Goal: Transaction & Acquisition: Purchase product/service

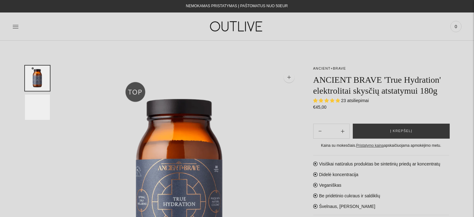
select select "**********"
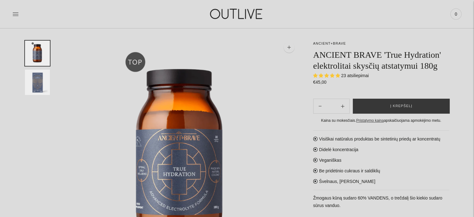
scroll to position [50, 0]
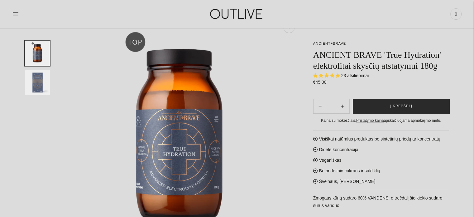
click at [393, 105] on span "Į krepšelį" at bounding box center [401, 106] width 22 height 6
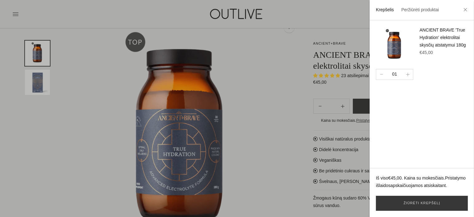
drag, startPoint x: 90, startPoint y: 10, endPoint x: 44, endPoint y: 11, distance: 46.2
click at [44, 11] on div at bounding box center [237, 108] width 474 height 217
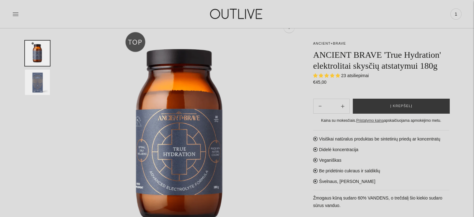
click at [9, 13] on div "PAGRINDINIS PAPILDAI Visi papildai Antioksidantai Dirbantiems ofise Ekologiška …" at bounding box center [237, 14] width 474 height 22
drag, startPoint x: 12, startPoint y: 13, endPoint x: 12, endPoint y: 6, distance: 6.9
click at [12, 6] on div "PAGRINDINIS PAPILDAI Visi papildai Antioksidantai Dirbantiems ofise Ekologiška …" at bounding box center [237, 14] width 474 height 22
click at [13, 9] on link at bounding box center [15, 14] width 6 height 14
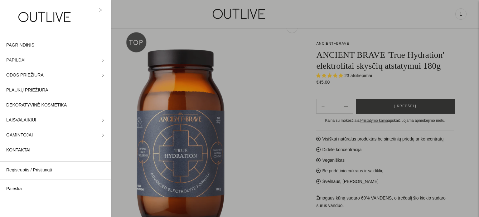
click at [18, 63] on span "PAPILDAI" at bounding box center [15, 59] width 19 height 7
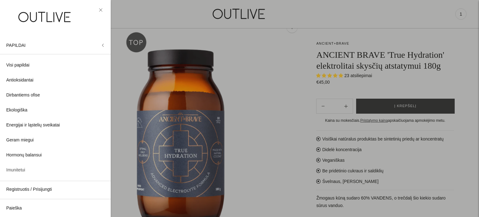
click at [15, 169] on span "Imunitetui" at bounding box center [15, 169] width 19 height 7
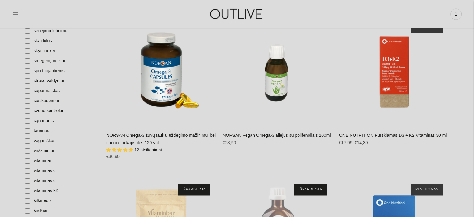
scroll to position [949, 0]
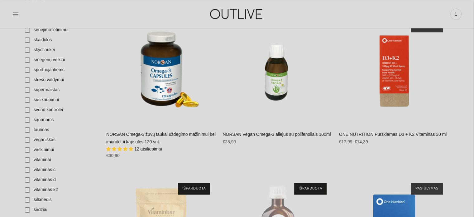
click at [124, 139] on link "NORSAN Omega-3 žuvų taukai uždegimo mažinimui bei imunitetui kapsulės 120 vnt." at bounding box center [160, 138] width 109 height 12
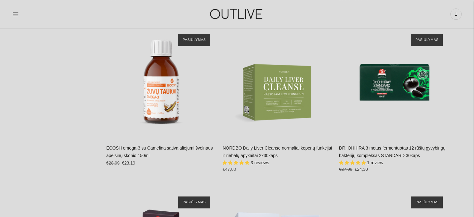
scroll to position [3019, 0]
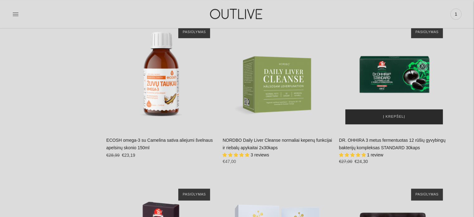
click at [393, 115] on span "Į krepšelį" at bounding box center [394, 116] width 22 height 6
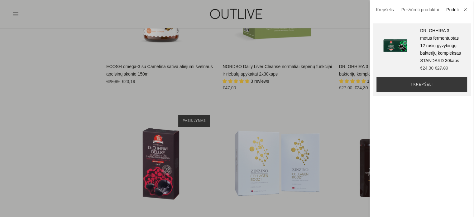
scroll to position [3169, 0]
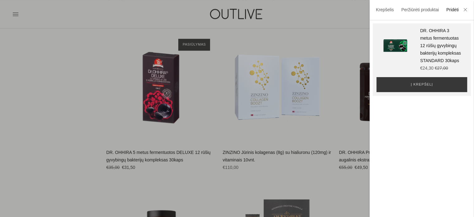
click at [61, 96] on div at bounding box center [237, 108] width 474 height 217
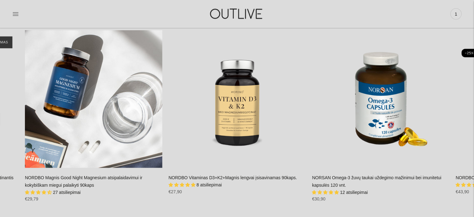
scroll to position [3786, 0]
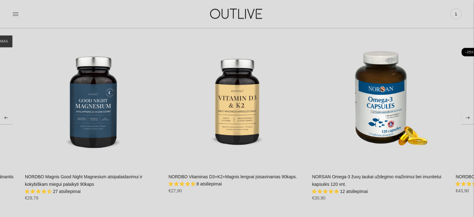
click at [205, 184] on span "8 atsiliepimai" at bounding box center [209, 183] width 25 height 5
click at [187, 181] on span "5.00 stars" at bounding box center [189, 183] width 6 height 4
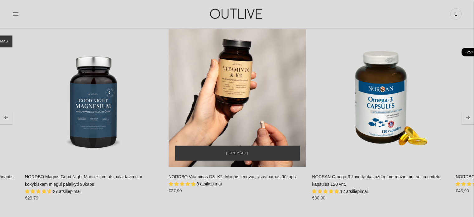
click at [242, 123] on div "NORDBO Vitaminas D3+K2+Magnis lengvai įsisavinamas 90kaps.\a" at bounding box center [237, 97] width 137 height 137
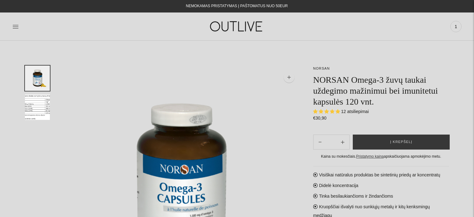
select select "**********"
click at [393, 142] on span "Į krepšelį" at bounding box center [401, 142] width 22 height 6
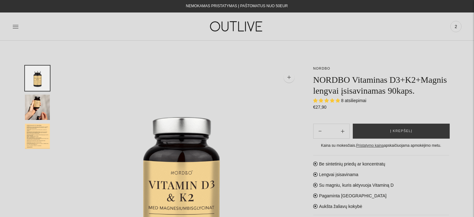
select select "**********"
click at [14, 27] on icon at bounding box center [15, 26] width 6 height 6
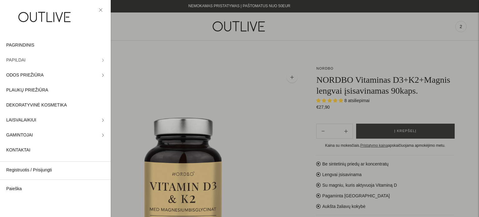
click at [21, 61] on span "PAPILDAI" at bounding box center [15, 59] width 19 height 7
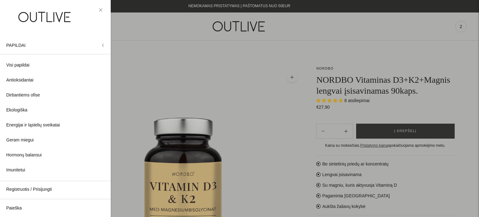
click at [65, 37] on div at bounding box center [55, 19] width 111 height 38
click at [143, 81] on div at bounding box center [239, 108] width 479 height 217
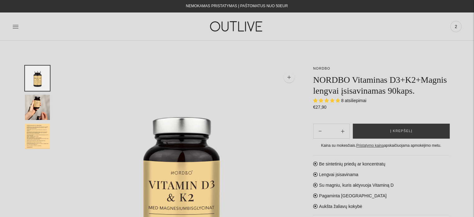
click at [19, 25] on div at bounding box center [87, 27] width 150 height 22
click at [14, 26] on icon at bounding box center [15, 26] width 6 height 6
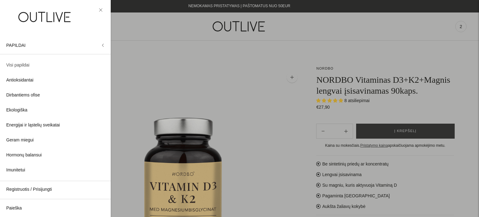
click at [21, 64] on span "Visi papildai" at bounding box center [17, 64] width 23 height 7
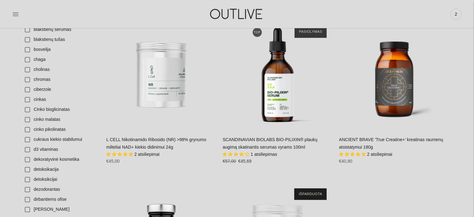
scroll to position [449, 0]
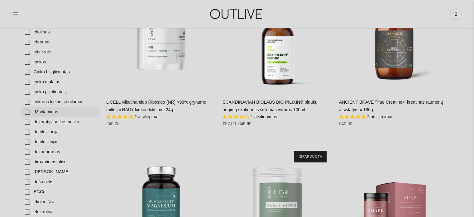
click at [25, 110] on link "d3 vitaminas" at bounding box center [60, 112] width 79 height 10
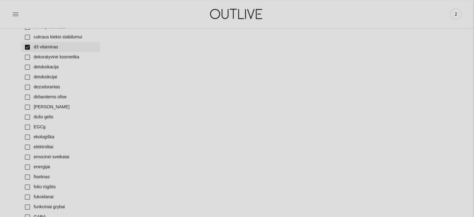
scroll to position [449, 0]
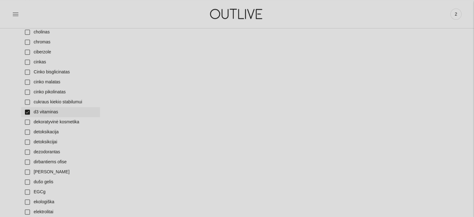
click at [26, 112] on link "d3 vitaminas" at bounding box center [60, 112] width 79 height 10
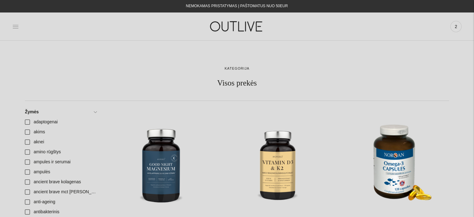
click at [15, 25] on icon at bounding box center [15, 26] width 6 height 6
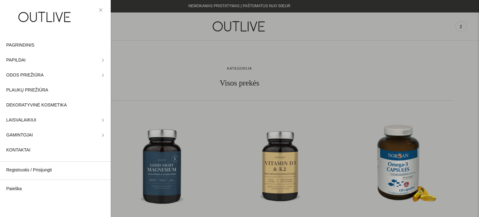
click at [315, 55] on div at bounding box center [239, 108] width 479 height 217
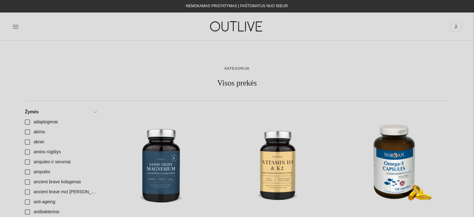
click at [222, 26] on img at bounding box center [237, 27] width 78 height 22
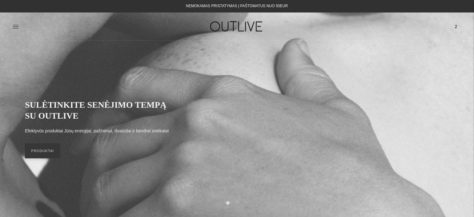
click at [118, 30] on div at bounding box center [87, 27] width 150 height 22
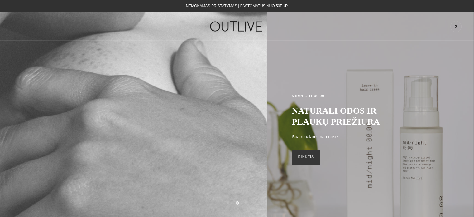
drag, startPoint x: 48, startPoint y: 29, endPoint x: 39, endPoint y: 29, distance: 9.0
click at [39, 29] on div at bounding box center [87, 27] width 150 height 22
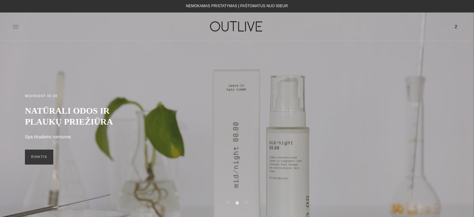
click at [16, 26] on icon at bounding box center [15, 26] width 6 height 6
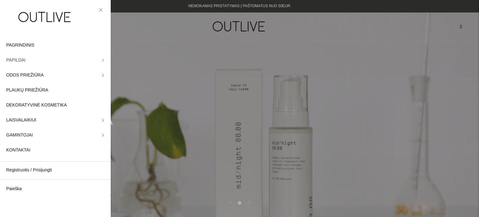
click at [18, 65] on link "PAPILDAI" at bounding box center [55, 60] width 111 height 15
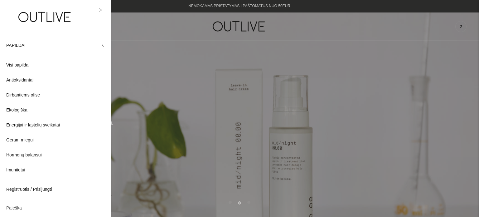
click at [14, 206] on link "Paieška" at bounding box center [55, 207] width 111 height 15
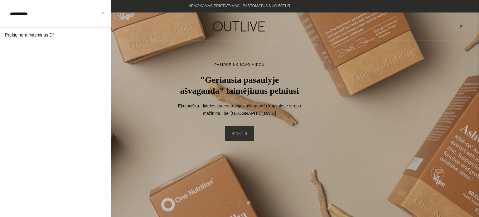
type input "**********"
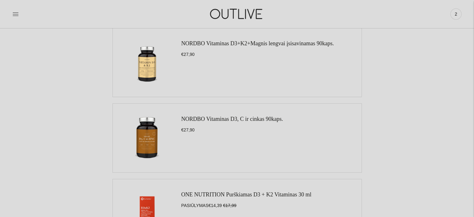
scroll to position [87, 0]
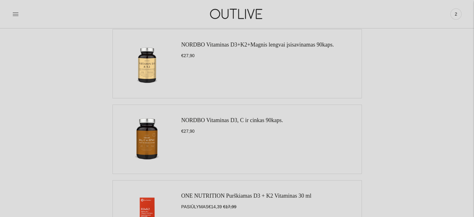
click at [188, 42] on link "NORDBO Vitaminas D3+K2+Magnis lengvai įsisavinamas 90kaps." at bounding box center [257, 44] width 153 height 6
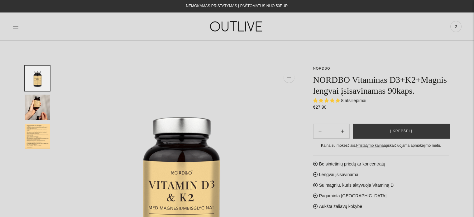
select select "**********"
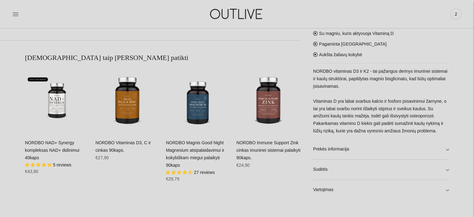
scroll to position [399, 0]
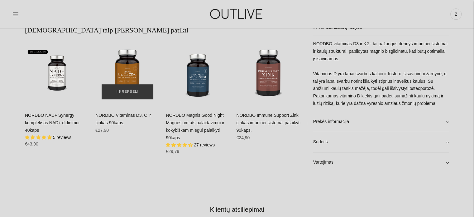
click at [129, 71] on img "NORDBO Vitaminas D3, C ir cinkas 90kaps.\a" at bounding box center [127, 73] width 64 height 64
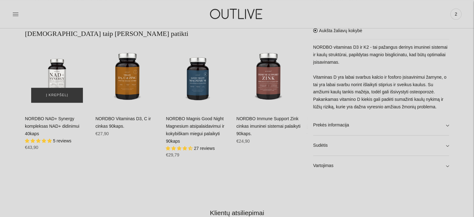
click at [57, 74] on div "NORDBO NAD+ Synergy kompleksas NAD+ didinimui 40kaps\a" at bounding box center [57, 77] width 64 height 64
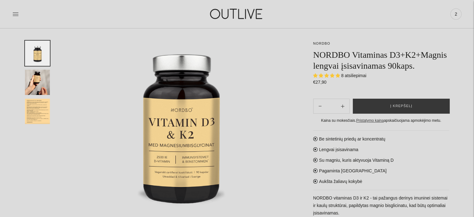
scroll to position [56, 0]
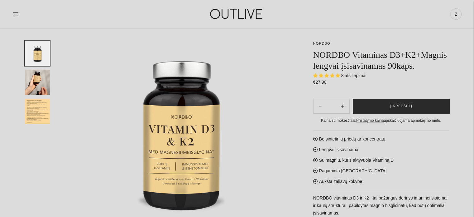
click at [394, 103] on span "Į krepšelį" at bounding box center [401, 106] width 22 height 6
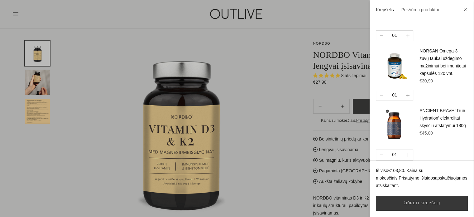
scroll to position [45, 0]
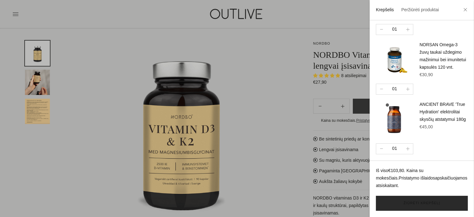
click at [417, 203] on link "Žiūrėti krepšelį" at bounding box center [422, 202] width 92 height 15
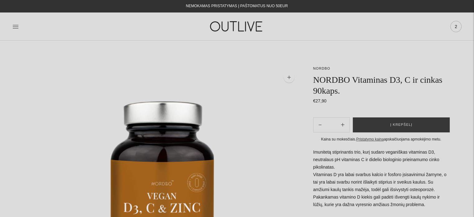
click at [453, 24] on span "2" at bounding box center [456, 26] width 9 height 9
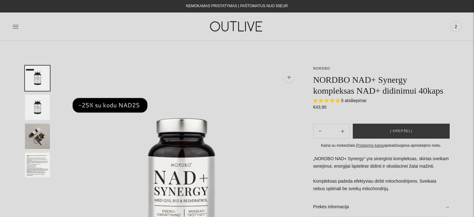
select select "**********"
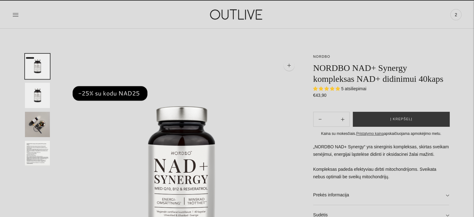
scroll to position [12, 0]
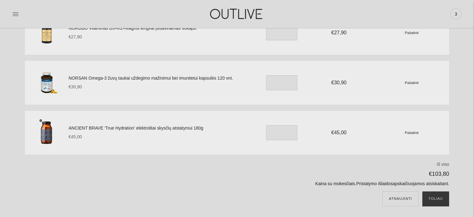
scroll to position [87, 0]
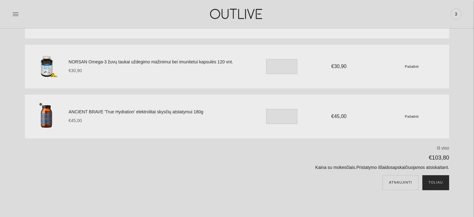
click at [437, 180] on button "Toliau" at bounding box center [435, 182] width 27 height 15
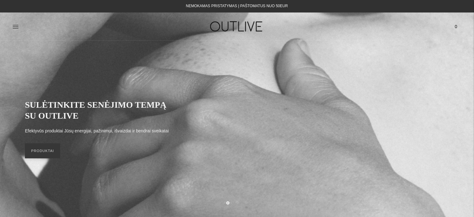
click at [72, 38] on div "PAGRINDINIS PAPILDAI Visi papildai Antioksidantai Dirbantiems ofise Ekologiška …" at bounding box center [237, 26] width 474 height 28
click at [156, 31] on div at bounding box center [87, 27] width 150 height 22
click at [60, 38] on div "PAGRINDINIS PAPILDAI Visi papildai Antioksidantai Dirbantiems ofise Ekologiška …" at bounding box center [237, 26] width 474 height 28
click at [45, 151] on link "PRODUKTAI" at bounding box center [42, 150] width 35 height 15
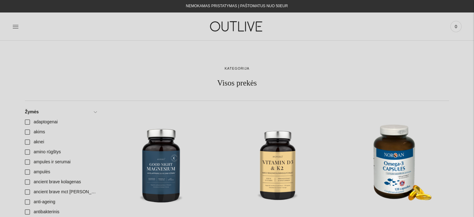
click at [54, 36] on div at bounding box center [87, 27] width 150 height 22
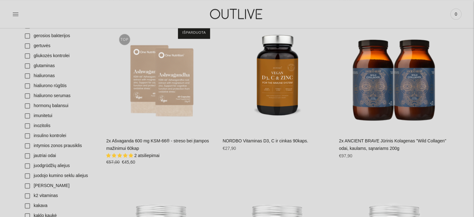
scroll to position [736, 0]
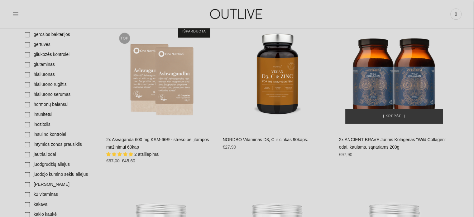
click at [369, 84] on img "2x ANCIENT BRAVE Jūrinis Kolagenas" at bounding box center [394, 74] width 110 height 110
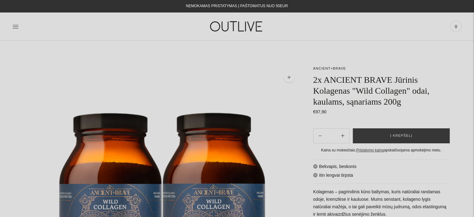
click at [39, 25] on div at bounding box center [87, 27] width 150 height 22
click at [454, 27] on span "0" at bounding box center [456, 26] width 9 height 9
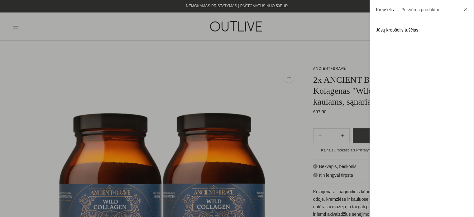
click at [325, 20] on div at bounding box center [237, 108] width 474 height 217
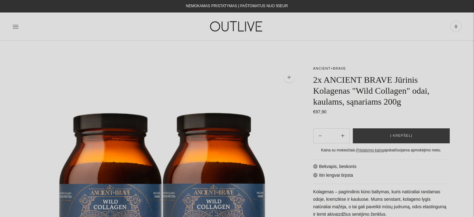
click at [321, 35] on div "Paieška Išvalyti Prisijungti 0" at bounding box center [387, 27] width 150 height 22
click at [12, 26] on div "PAGRINDINIS PAPILDAI Visi papildai Antioksidantai Dirbantiems ofise Ekologiška …" at bounding box center [237, 27] width 474 height 22
click at [14, 27] on icon at bounding box center [15, 26] width 6 height 6
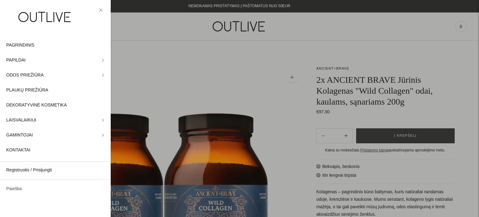
click at [16, 191] on link "Paieška" at bounding box center [55, 188] width 111 height 15
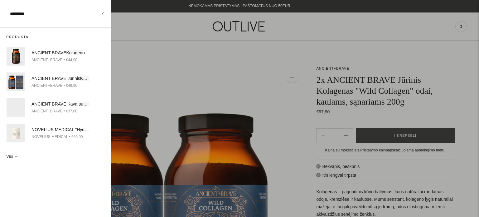
type input "*********"
click at [6, 154] on button "Visi →" at bounding box center [12, 156] width 12 height 5
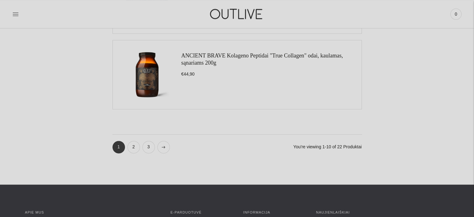
scroll to position [786, 0]
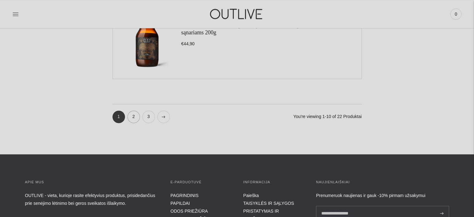
click at [128, 116] on link "2" at bounding box center [134, 116] width 12 height 12
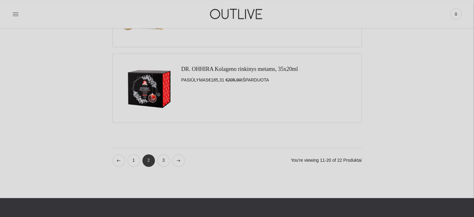
scroll to position [743, 0]
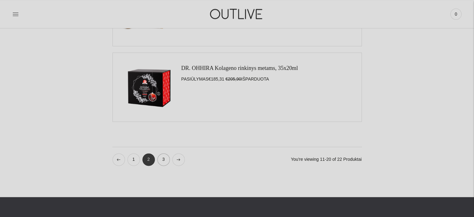
click at [161, 162] on link "3" at bounding box center [163, 159] width 12 height 12
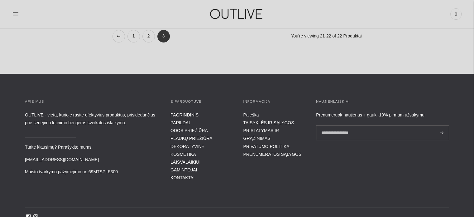
scroll to position [262, 0]
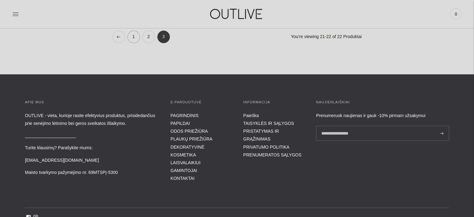
click at [132, 40] on link "1" at bounding box center [134, 37] width 12 height 12
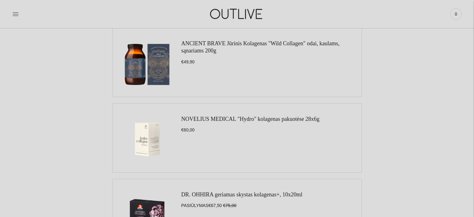
scroll to position [87, 0]
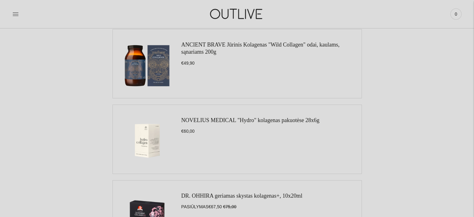
click at [213, 43] on link "ANCIENT BRAVE Jūrinis Kolagenas "Wild Collagen" odai, kaulams, sąnariams 200g" at bounding box center [260, 47] width 158 height 13
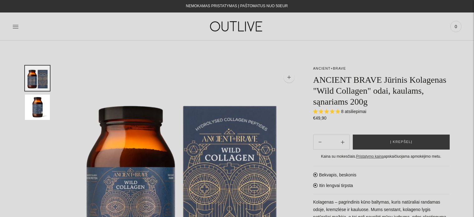
select select "**********"
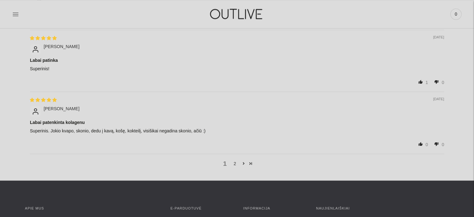
scroll to position [960, 0]
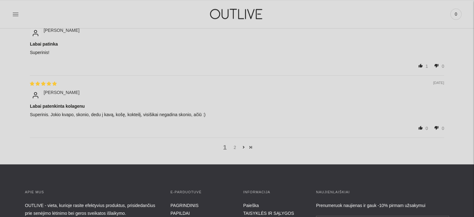
click at [234, 146] on link "2" at bounding box center [235, 147] width 10 height 7
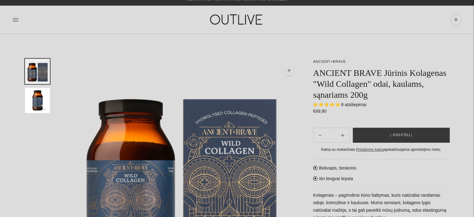
scroll to position [0, 0]
